Goal: Information Seeking & Learning: Learn about a topic

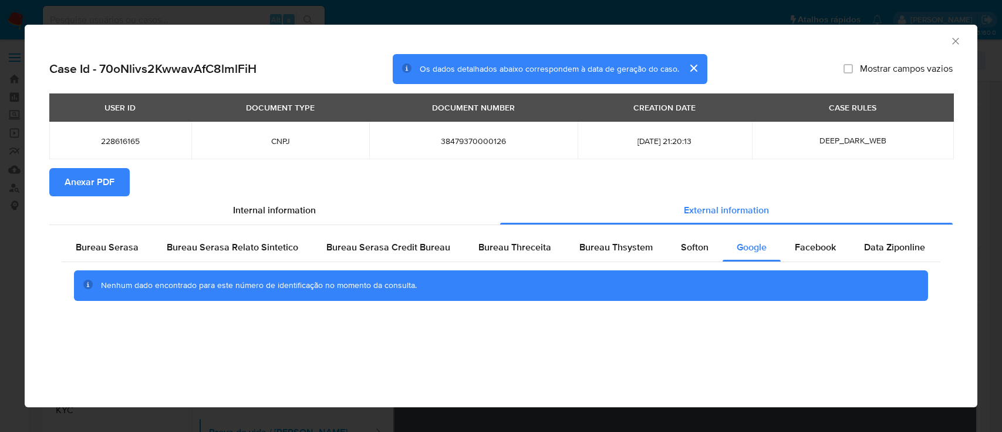
select select "10"
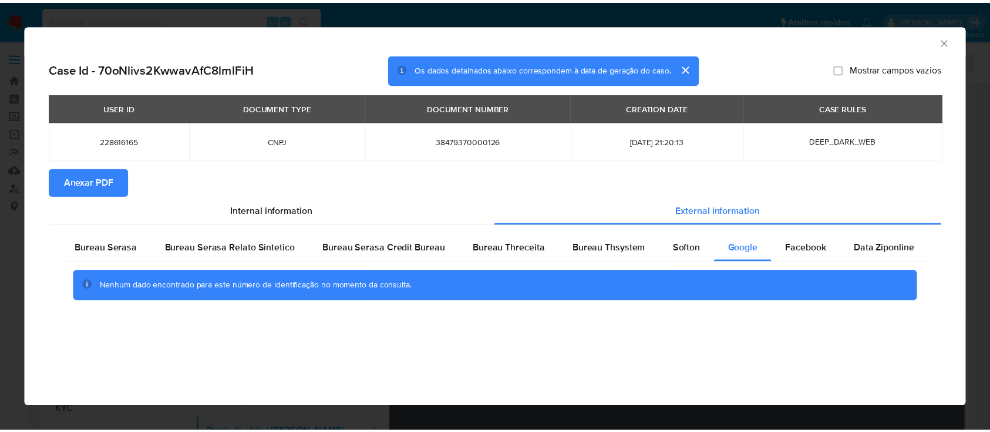
scroll to position [235, 0]
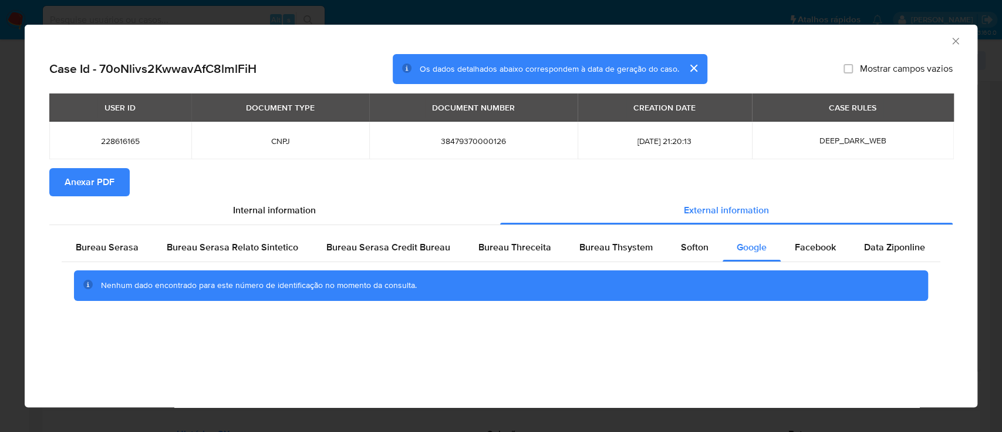
click at [954, 39] on icon "Fechar a janela" at bounding box center [955, 41] width 6 height 6
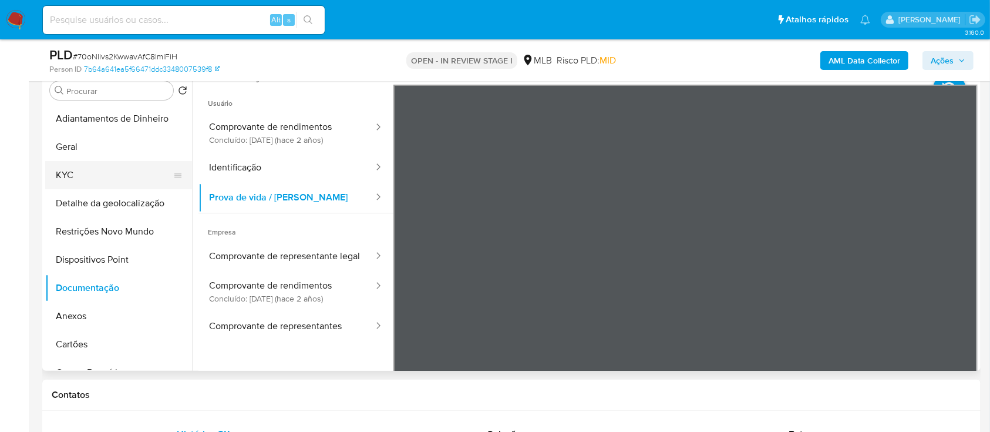
click at [66, 170] on button "KYC" at bounding box center [113, 175] width 137 height 28
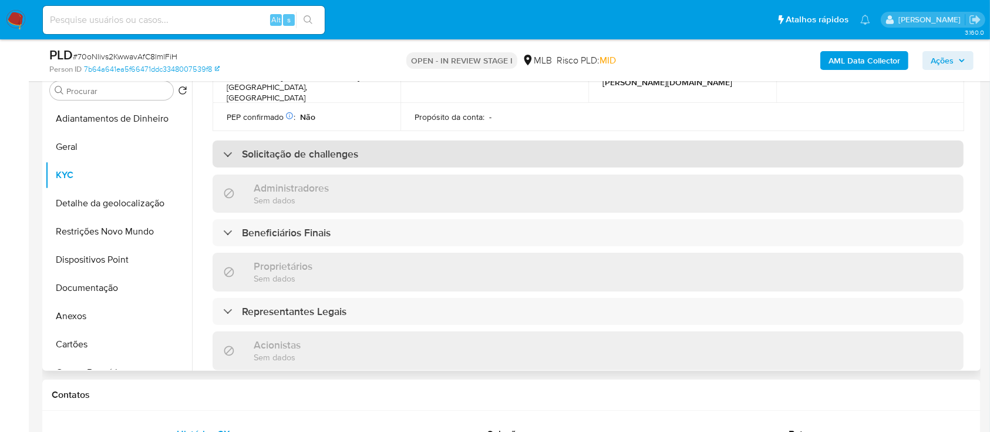
scroll to position [548, 0]
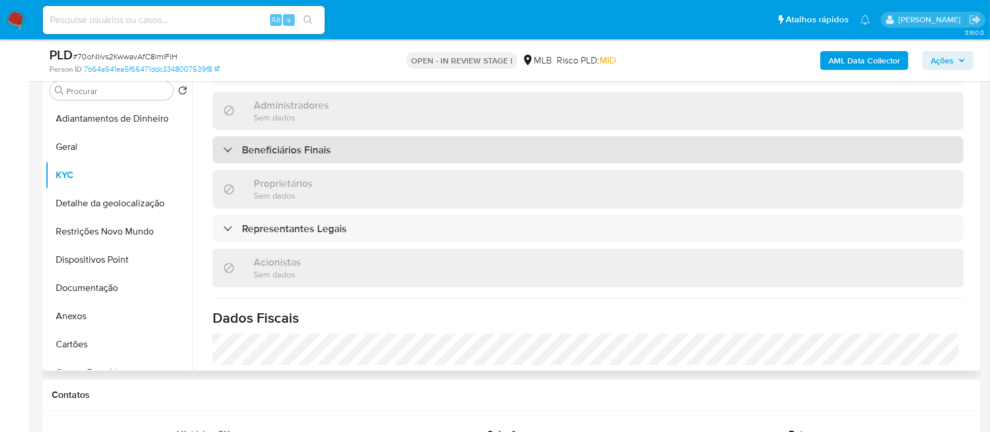
click at [251, 143] on h3 "Beneficiários Finais" at bounding box center [286, 149] width 89 height 13
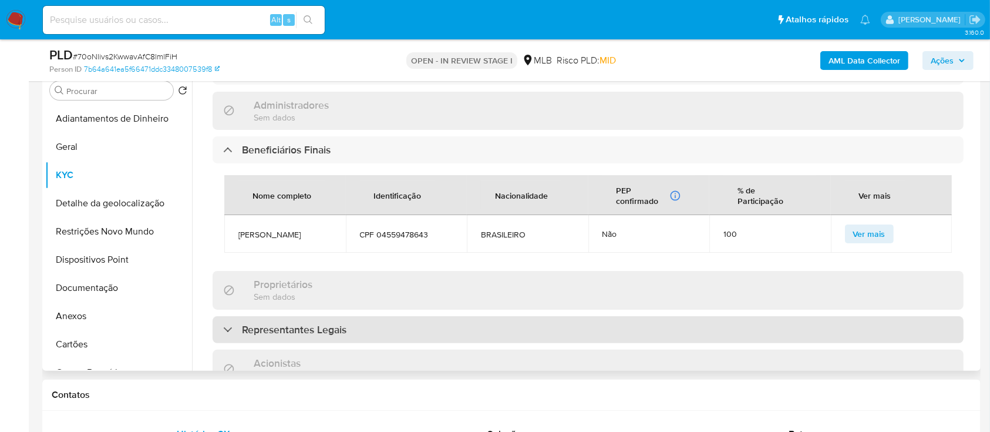
click at [267, 323] on h3 "Representantes Legais" at bounding box center [294, 329] width 105 height 13
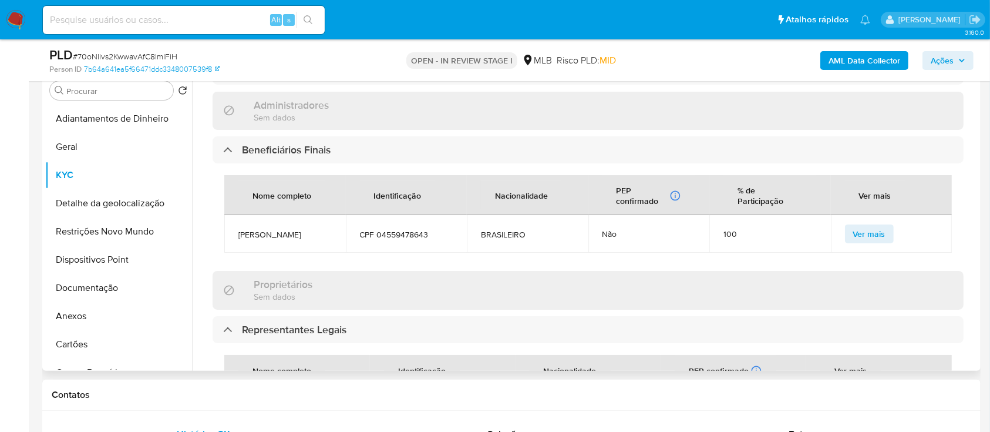
scroll to position [705, 0]
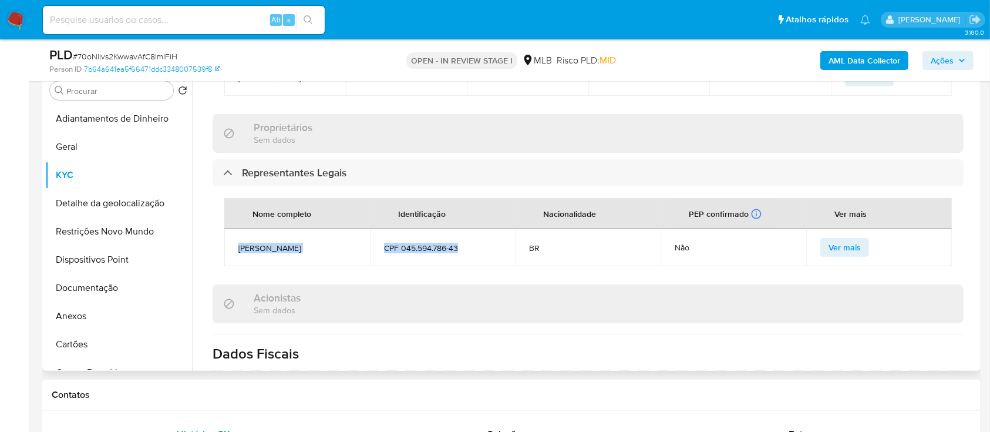
drag, startPoint x: 463, startPoint y: 236, endPoint x: 311, endPoint y: 251, distance: 152.2
click at [239, 228] on tr "[PERSON_NAME] CPF 045.594.786-43 BR Não Ver mais" at bounding box center [588, 247] width 728 height 38
copy tr "[PERSON_NAME] CPF 045.594.786-43"
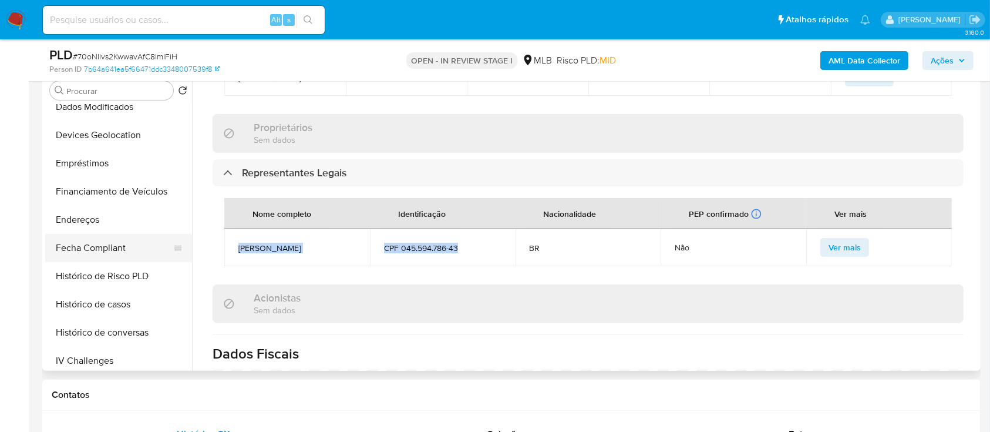
scroll to position [396, 0]
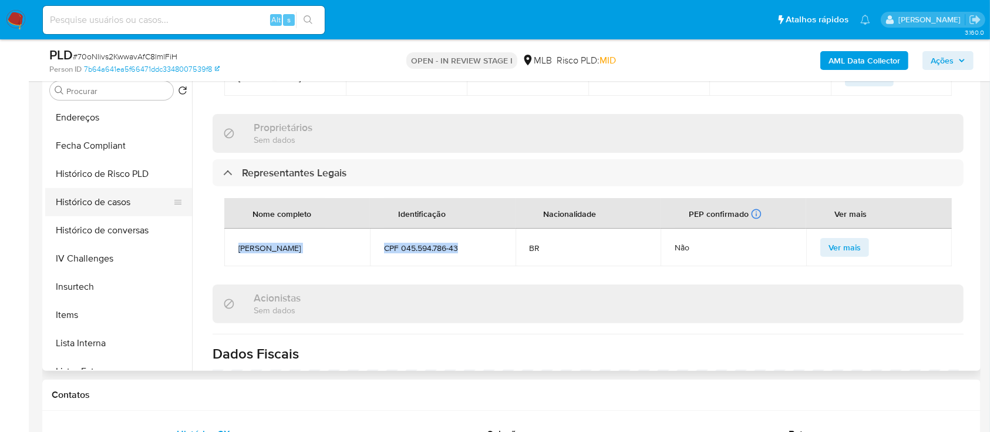
click at [101, 204] on button "Histórico de casos" at bounding box center [113, 202] width 137 height 28
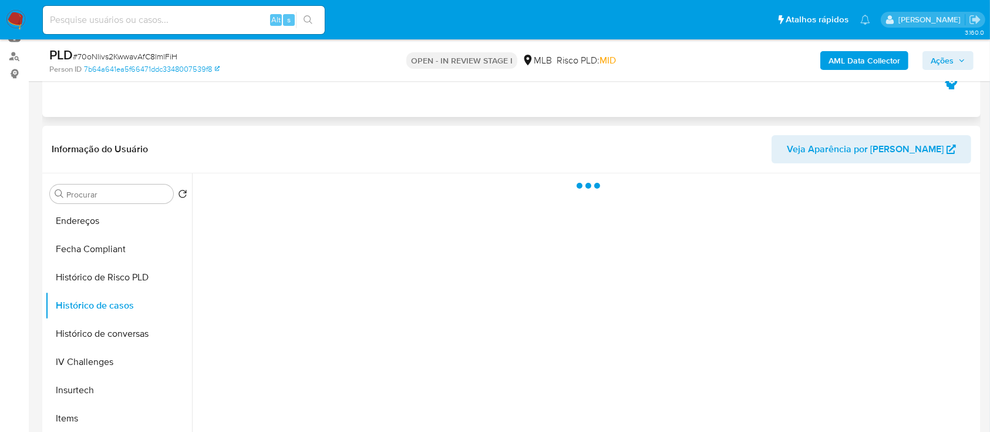
scroll to position [156, 0]
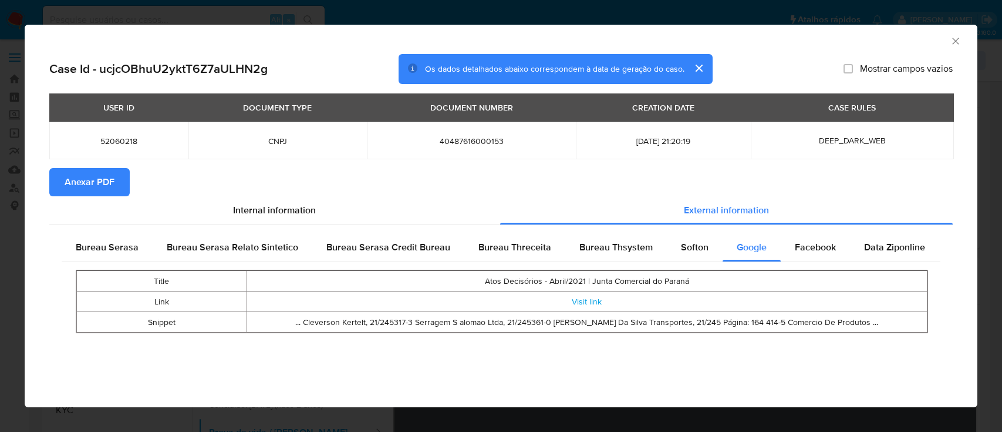
select select "10"
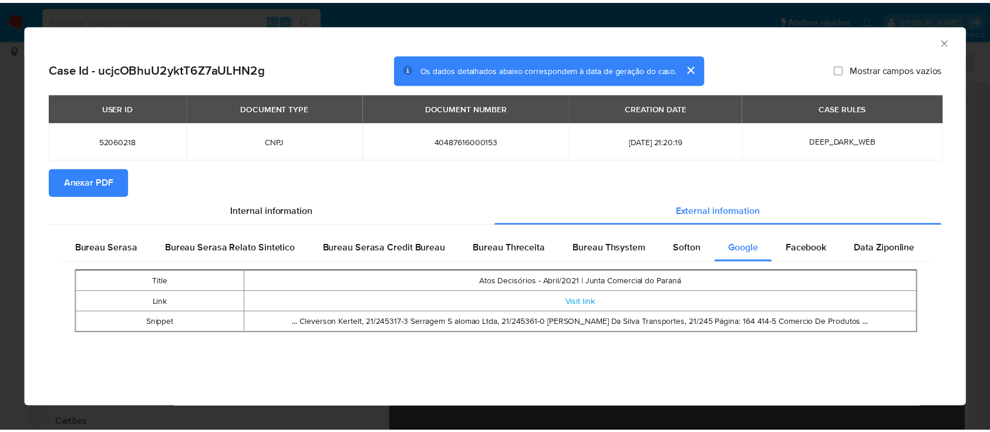
scroll to position [99, 0]
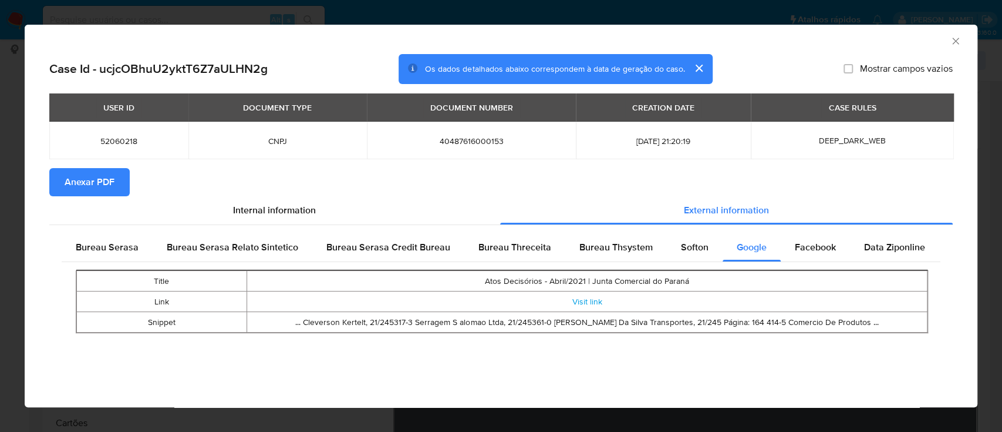
click at [954, 39] on icon "Fechar a janela" at bounding box center [956, 41] width 12 height 12
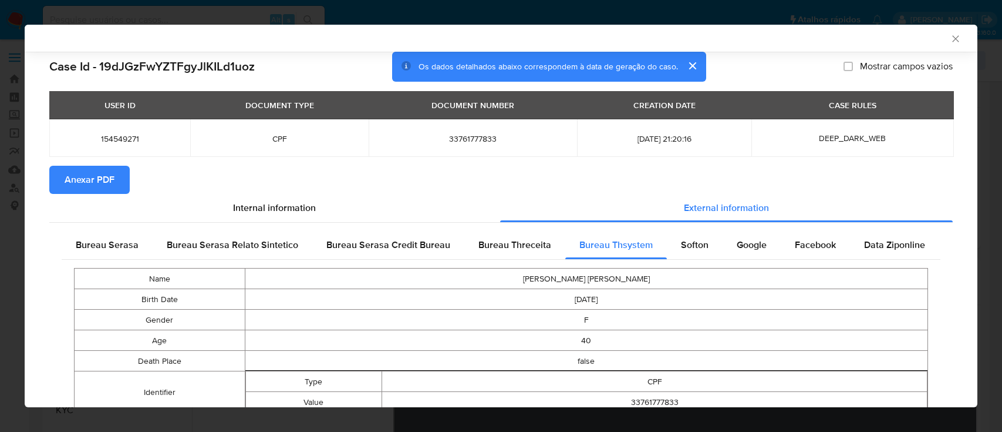
select select "10"
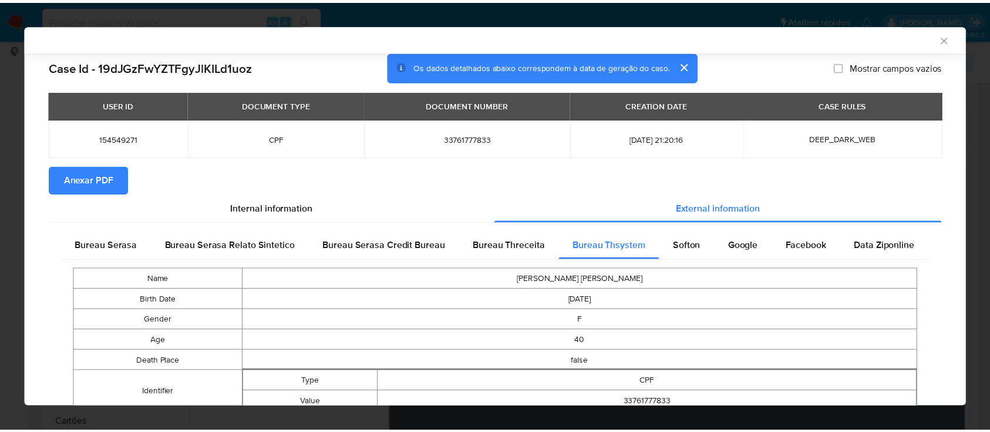
scroll to position [496, 0]
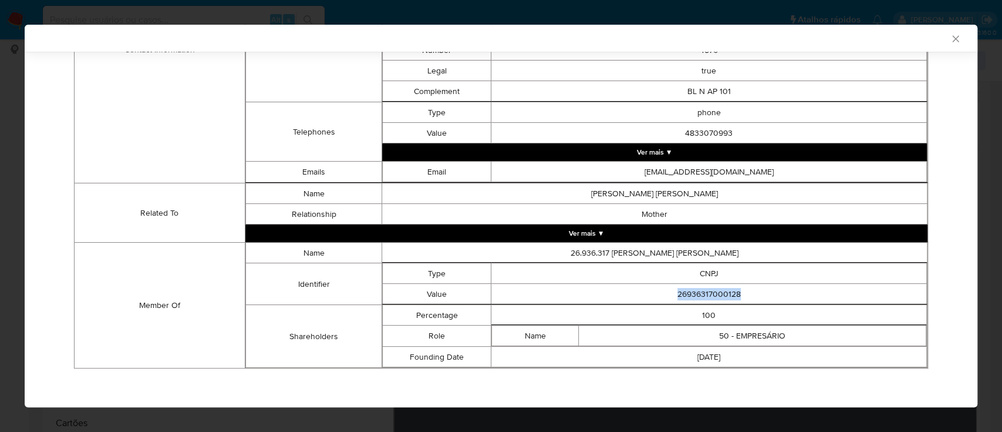
drag, startPoint x: 944, startPoint y: 36, endPoint x: 901, endPoint y: 59, distance: 48.3
click at [952, 37] on icon "Fechar a janela" at bounding box center [955, 38] width 6 height 6
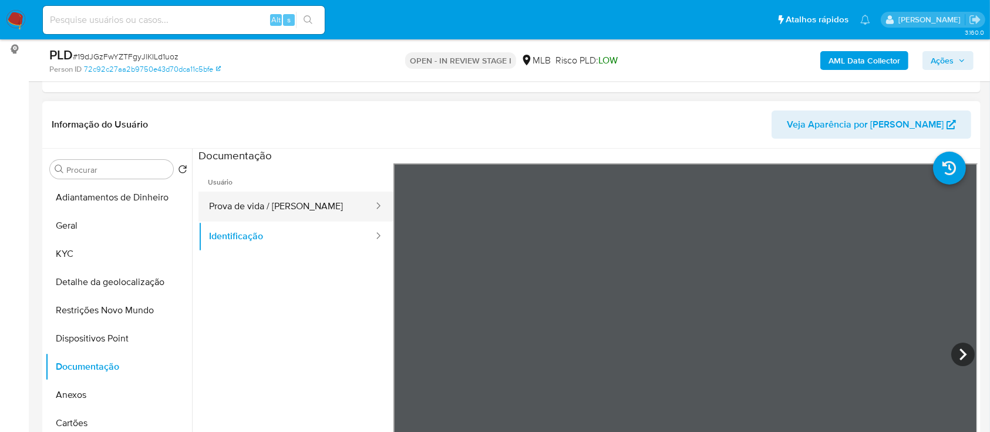
click at [256, 208] on button "Prova de vida / [PERSON_NAME]" at bounding box center [286, 206] width 176 height 30
